Goal: Navigation & Orientation: Find specific page/section

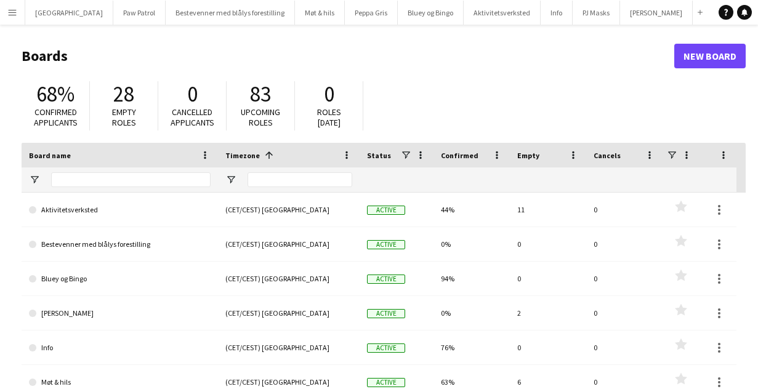
click at [10, 22] on button "Menu" at bounding box center [12, 12] width 25 height 25
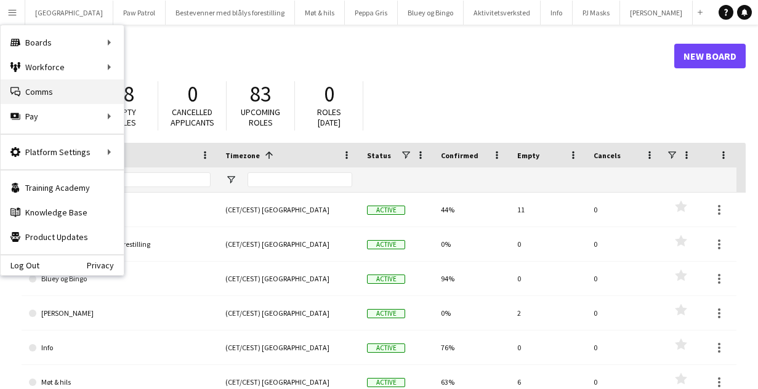
click at [36, 88] on link "Comms Comms" at bounding box center [62, 91] width 123 height 25
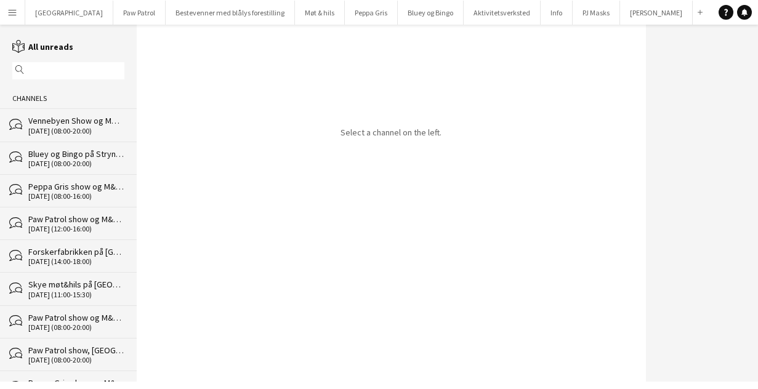
click at [20, 16] on button "Menu" at bounding box center [12, 12] width 25 height 25
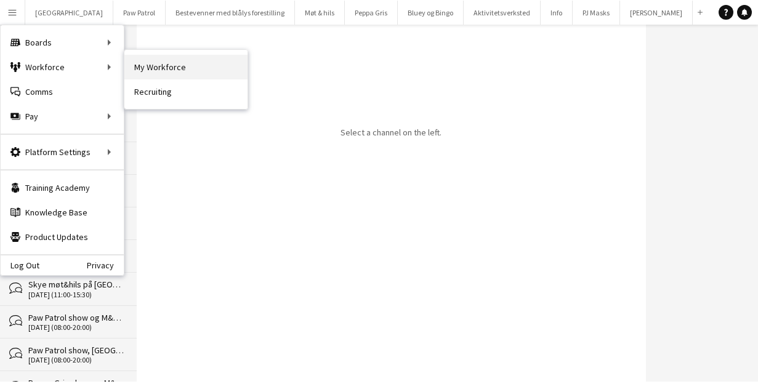
click at [140, 65] on link "My Workforce" at bounding box center [185, 67] width 123 height 25
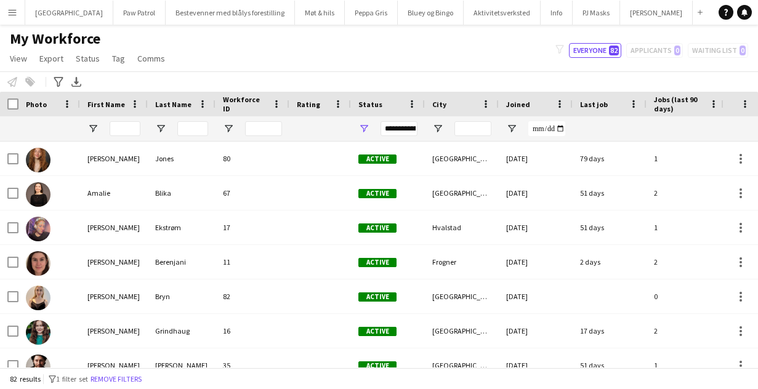
click at [12, 15] on app-icon "Menu" at bounding box center [12, 12] width 10 height 10
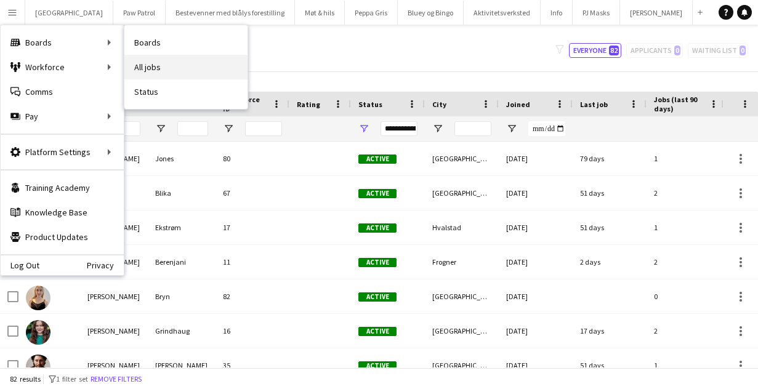
click at [140, 67] on link "All jobs" at bounding box center [185, 67] width 123 height 25
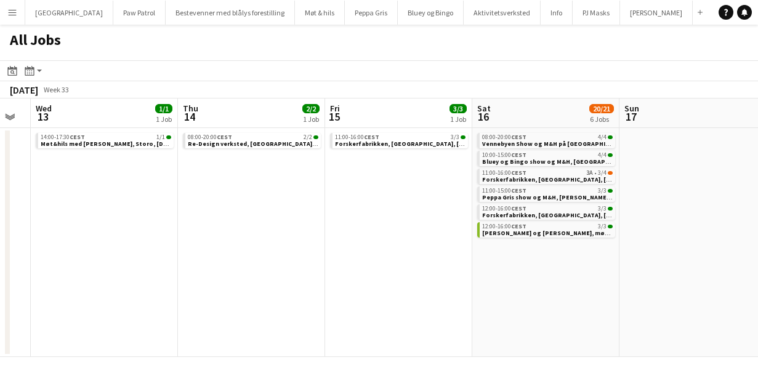
scroll to position [0, 435]
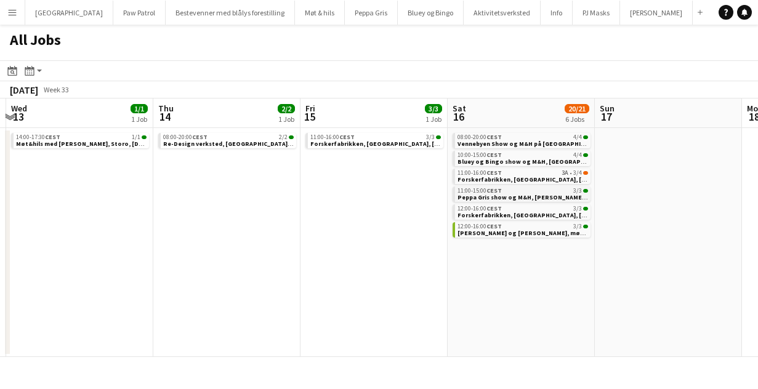
click at [481, 200] on span "Peppa Gris show og M&H, [PERSON_NAME] S, lørdag 16. august" at bounding box center [535, 197] width 154 height 8
click at [500, 158] on span "Bluey og Bingo show og M&H, Kongsberg, 16. august" at bounding box center [546, 162] width 176 height 8
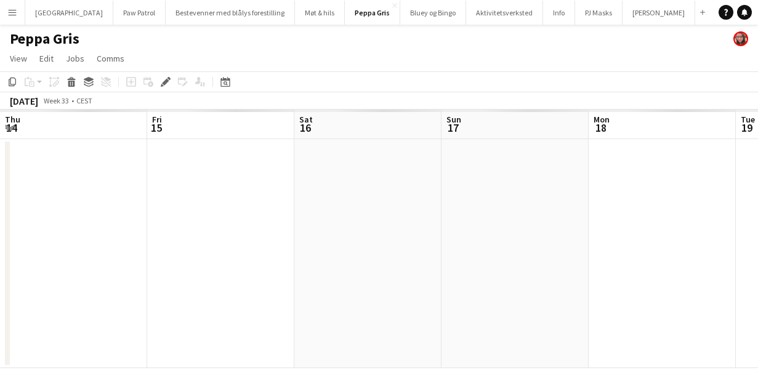
scroll to position [0, 424]
